Goal: Task Accomplishment & Management: Manage account settings

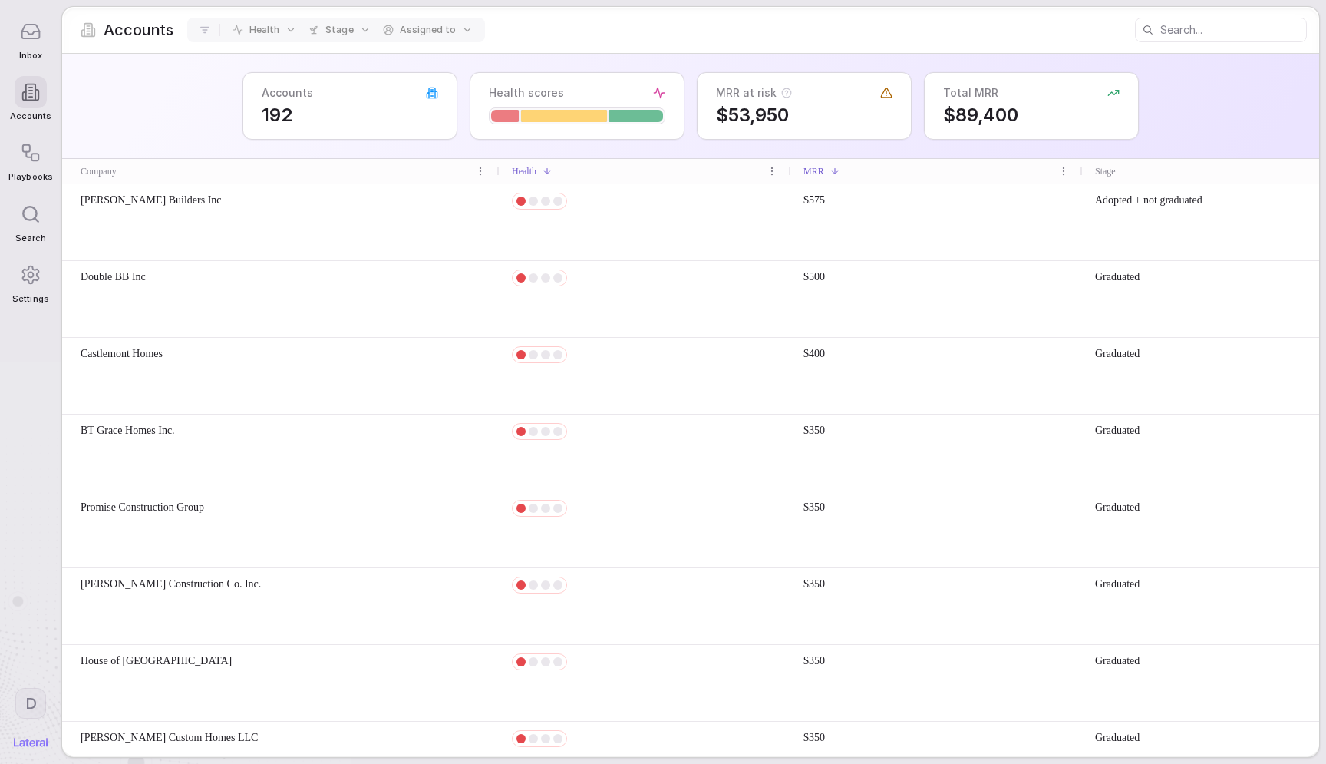
click at [144, 147] on div "Accounts 192 Health scores MRR at risk $53,950 Total MRR $89,400" at bounding box center [690, 106] width 1257 height 105
click at [133, 117] on div "Accounts 192 Health scores MRR at risk $53,950 Total MRR $89,400" at bounding box center [690, 106] width 1257 height 105
click at [30, 289] on div at bounding box center [31, 275] width 32 height 32
